Goal: Information Seeking & Learning: Learn about a topic

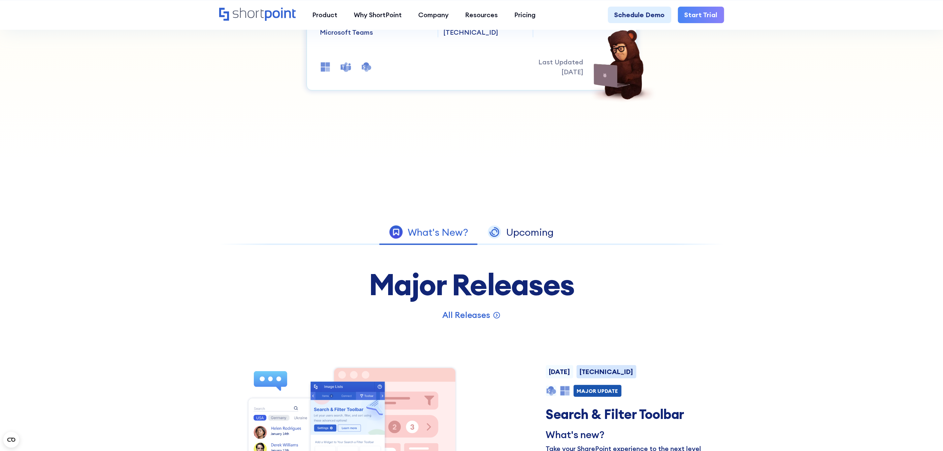
scroll to position [248, 0]
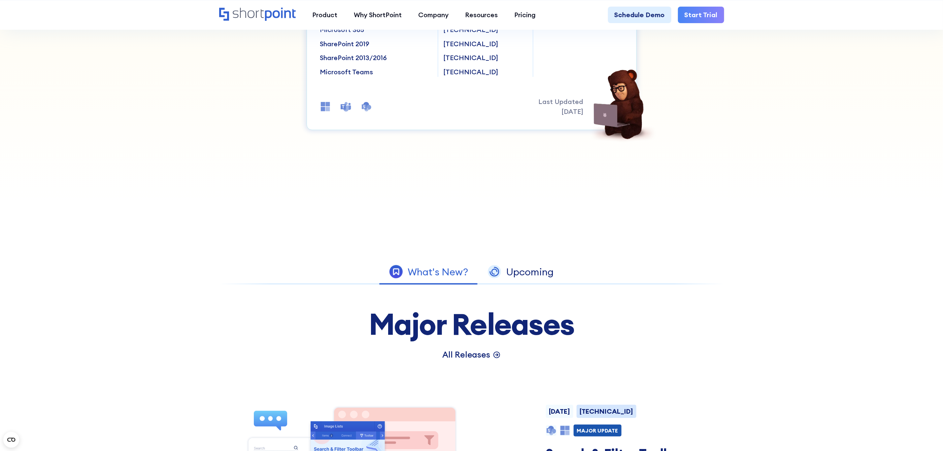
click at [484, 353] on p "All Releases" at bounding box center [466, 355] width 48 height 13
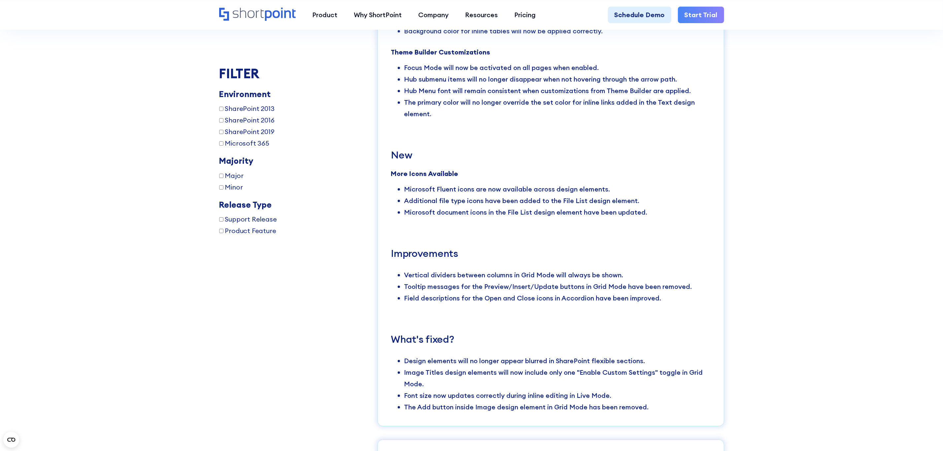
scroll to position [1524, 0]
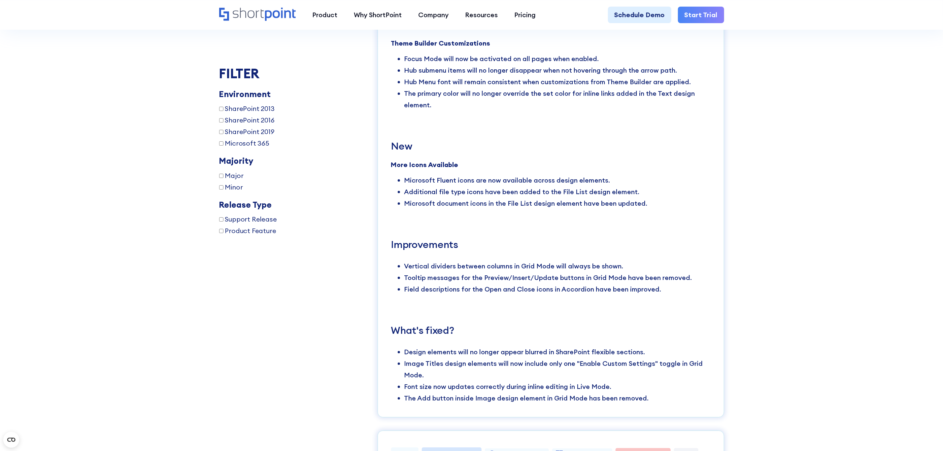
click at [533, 186] on li "Additional file type icons have been added to the File List design element." at bounding box center [557, 192] width 306 height 12
click at [492, 283] on li "Field descriptions for the Open and Close icons in Accordion have been improved." at bounding box center [557, 289] width 306 height 12
click at [568, 272] on li "Tooltip messages for the Preview/Insert/Update buttons in Grid Mode have been r…" at bounding box center [557, 278] width 306 height 12
click at [454, 272] on li "Tooltip messages for the Preview/Insert/Update buttons in Grid Mode have been r…" at bounding box center [557, 278] width 306 height 12
click at [530, 272] on li "Tooltip messages for the Preview/Insert/Update buttons in Grid Mode have been r…" at bounding box center [557, 278] width 306 height 12
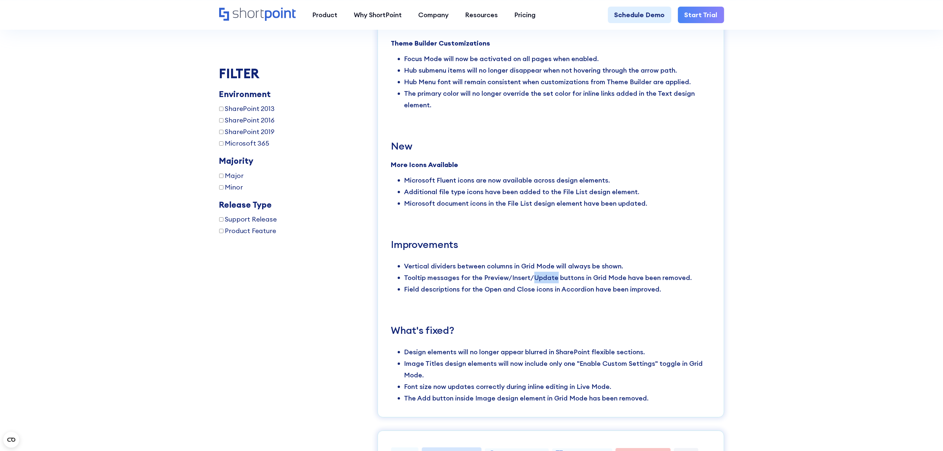
drag, startPoint x: 530, startPoint y: 261, endPoint x: 576, endPoint y: 261, distance: 46.2
click at [531, 272] on li "Tooltip messages for the Preview/Insert/Update buttons in Grid Mode have been r…" at bounding box center [557, 278] width 306 height 12
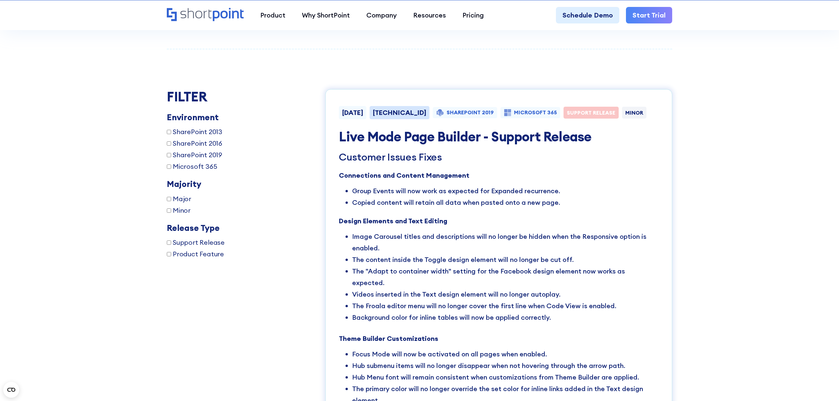
scroll to position [1249, 0]
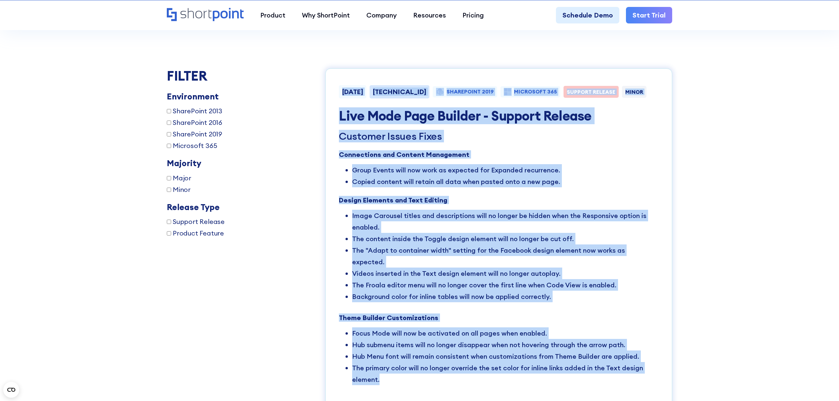
drag, startPoint x: 329, startPoint y: 76, endPoint x: 604, endPoint y: 311, distance: 361.6
click at [604, 229] on li "Image Carousel titles and descriptions will no longer be hidden when the Respon…" at bounding box center [505, 221] width 306 height 23
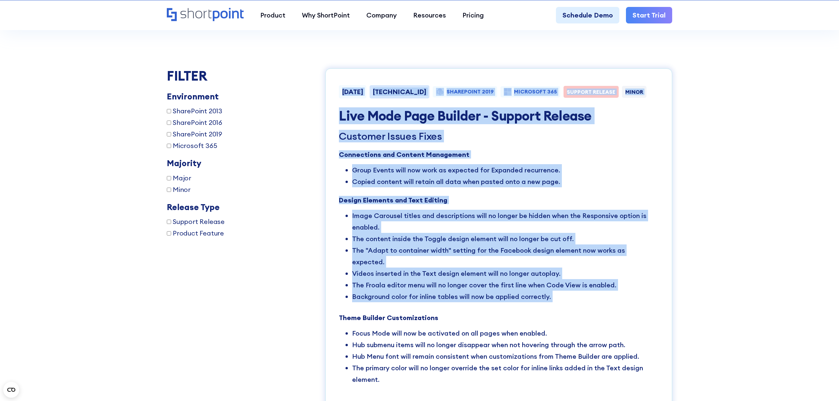
drag, startPoint x: 435, startPoint y: 227, endPoint x: 415, endPoint y: 279, distance: 54.6
click at [474, 291] on div "August 6, 2025 8.5.2.0 SHAREPOINT 2019 MICROSOFT 365 SUPPORT RELEASE MINOR Live…" at bounding box center [498, 379] width 347 height 623
copy div "August 6, 2025 8.5.2.0 SHAREPOINT 2019 MICROSOFT 365 SUPPORT RELEASE MINOR Live…"
click at [479, 224] on li "Image Carousel titles and descriptions will no longer be hidden when the Respon…" at bounding box center [505, 221] width 306 height 23
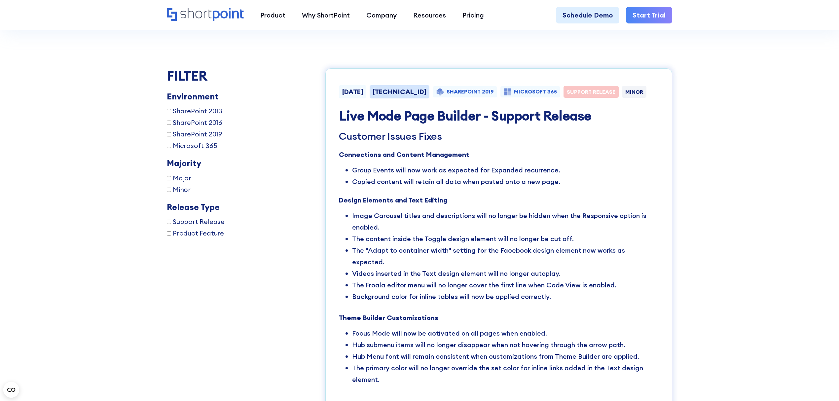
drag, startPoint x: 717, startPoint y: 173, endPoint x: 722, endPoint y: 176, distance: 4.9
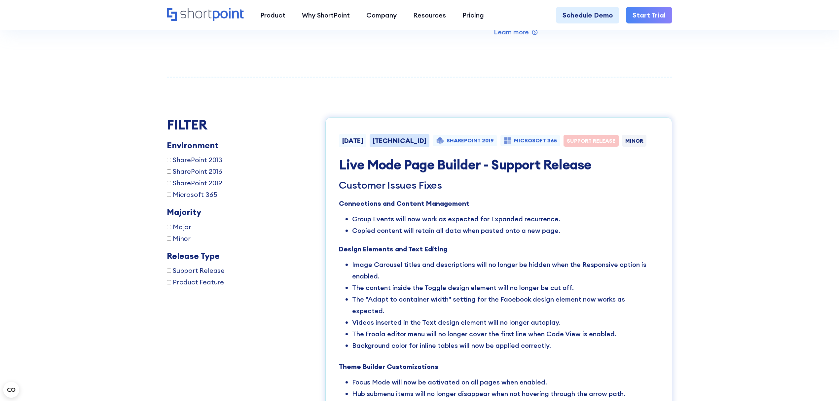
scroll to position [1205, 0]
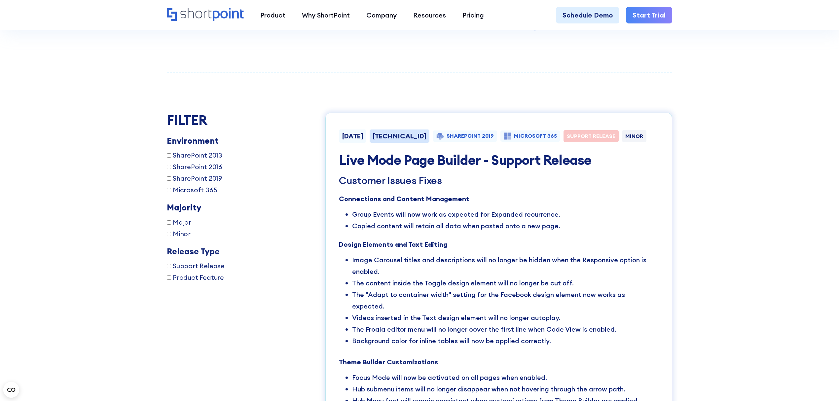
drag, startPoint x: 515, startPoint y: 209, endPoint x: 510, endPoint y: 209, distance: 5.0
click at [515, 209] on li "Group Events will now work as expected for Expanded recurrence." at bounding box center [505, 214] width 306 height 12
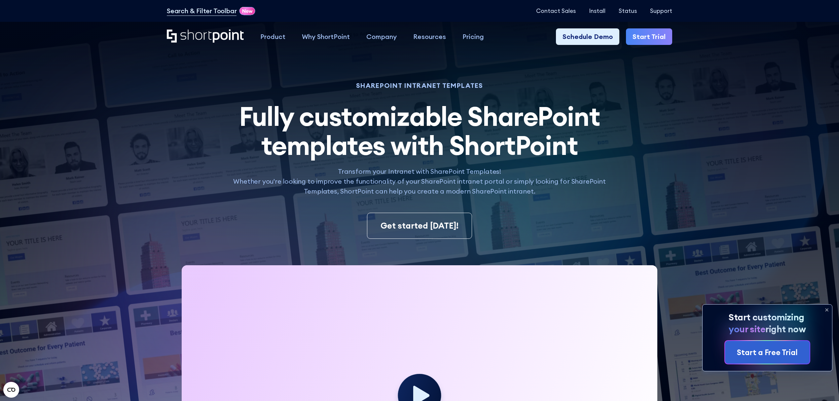
click at [606, 150] on h2 "Fully customizable SharePoint templates with ShortPoint SharePoint templates by…" at bounding box center [419, 131] width 386 height 58
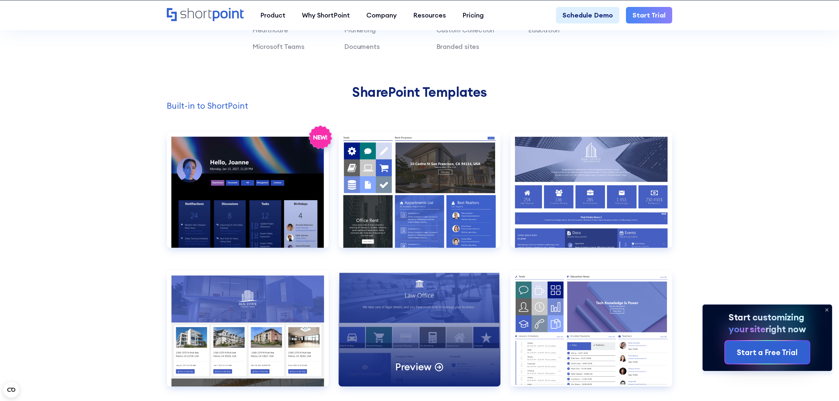
scroll to position [660, 0]
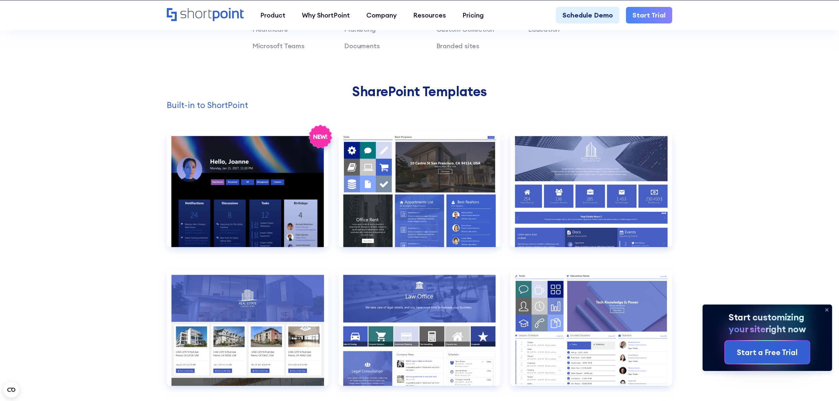
click at [206, 103] on p "Built-in to ShortPoint" at bounding box center [419, 105] width 505 height 13
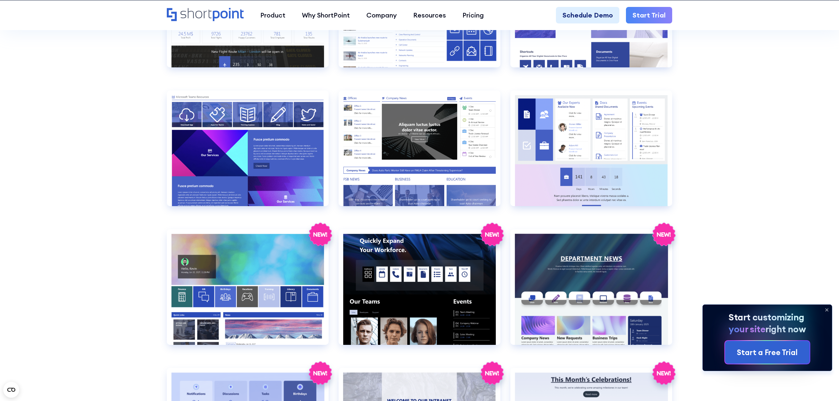
scroll to position [1057, 0]
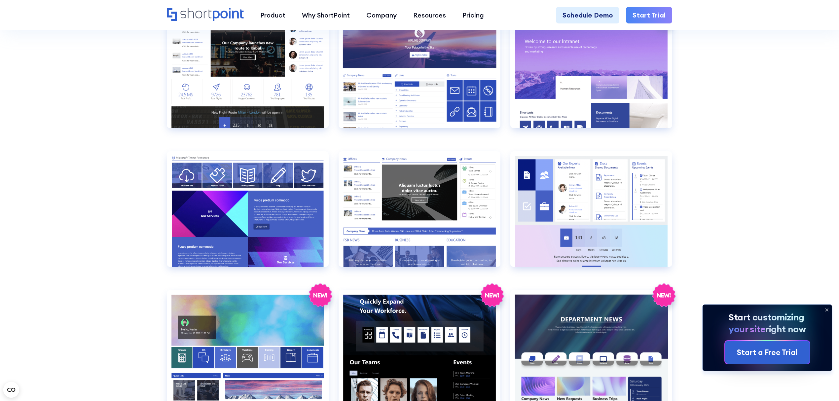
click at [799, 123] on section "SHAREPOINT INTRANET TEMPLATES Fully customizable SharePoint templates with Shor…" at bounding box center [419, 174] width 839 height 2429
click at [776, 107] on section "SHAREPOINT INTRANET TEMPLATES Fully customizable SharePoint templates with Shor…" at bounding box center [419, 174] width 839 height 2429
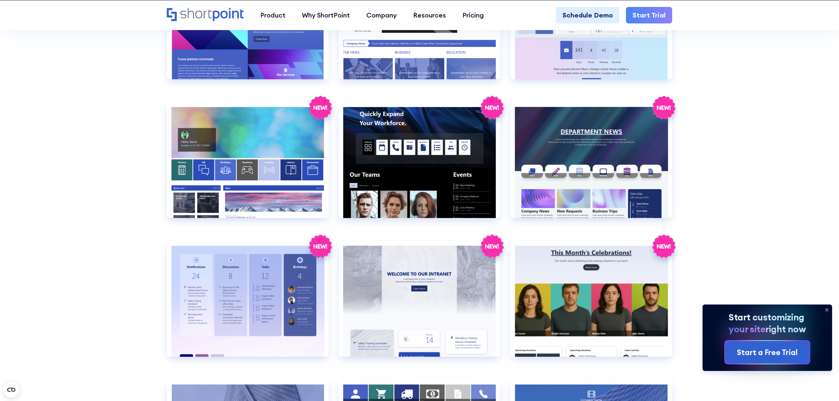
scroll to position [1276, 0]
